Goal: Information Seeking & Learning: Get advice/opinions

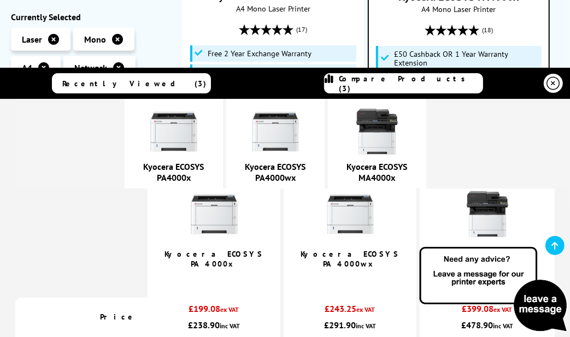
scroll to position [1094, 0]
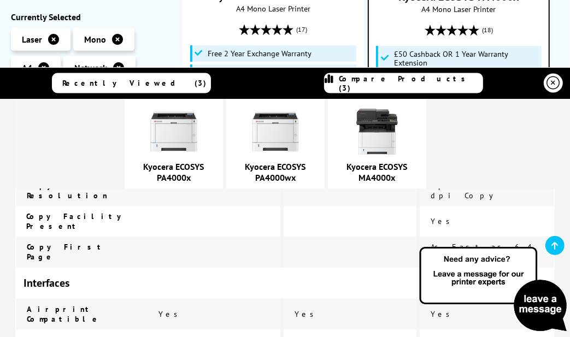
click at [205, 176] on link "Kyocera ECOSYS PA4000x" at bounding box center [174, 172] width 61 height 22
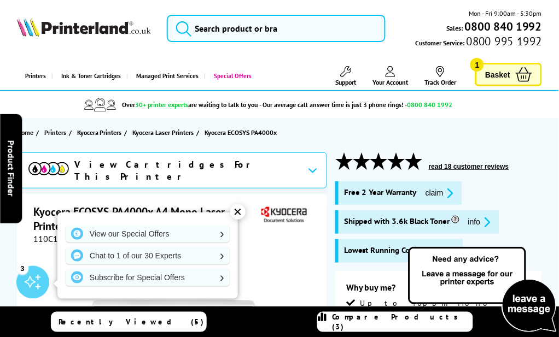
click at [499, 165] on button "read 18 customer reviews" at bounding box center [469, 166] width 87 height 9
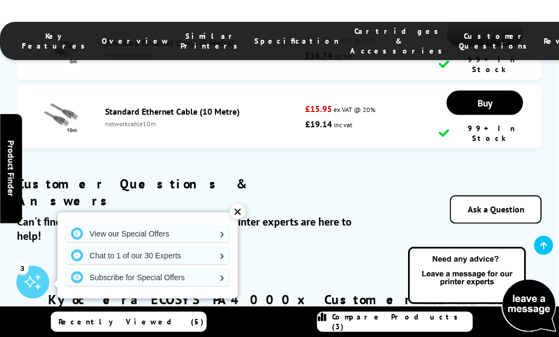
scroll to position [4560, 0]
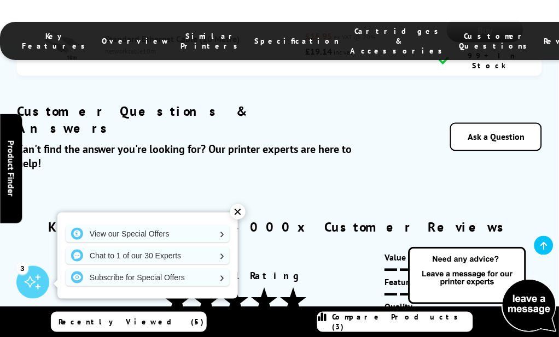
click at [235, 214] on div "✕" at bounding box center [237, 212] width 15 height 15
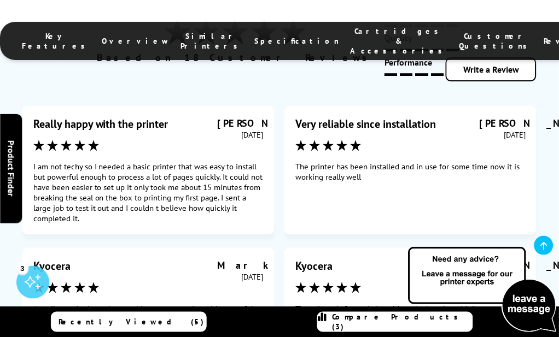
scroll to position [4853, 0]
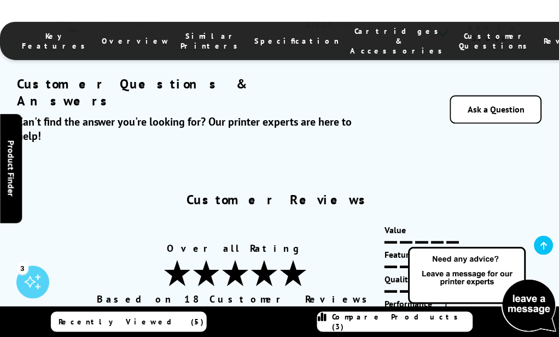
scroll to position [4612, 0]
